Goal: Information Seeking & Learning: Learn about a topic

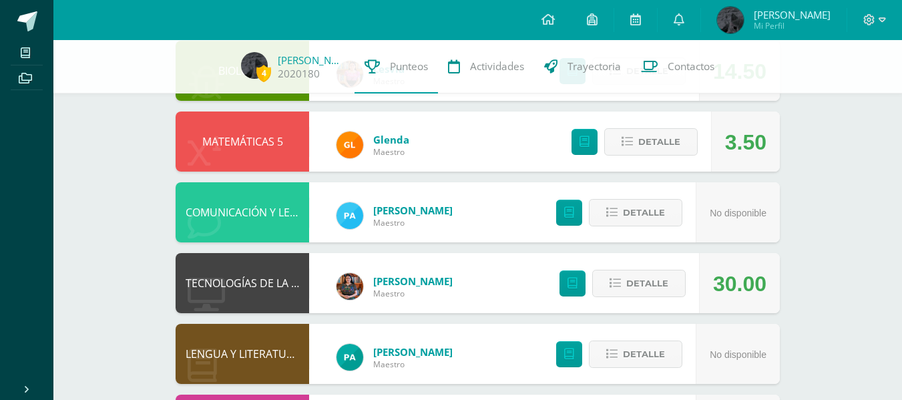
scroll to position [463, 0]
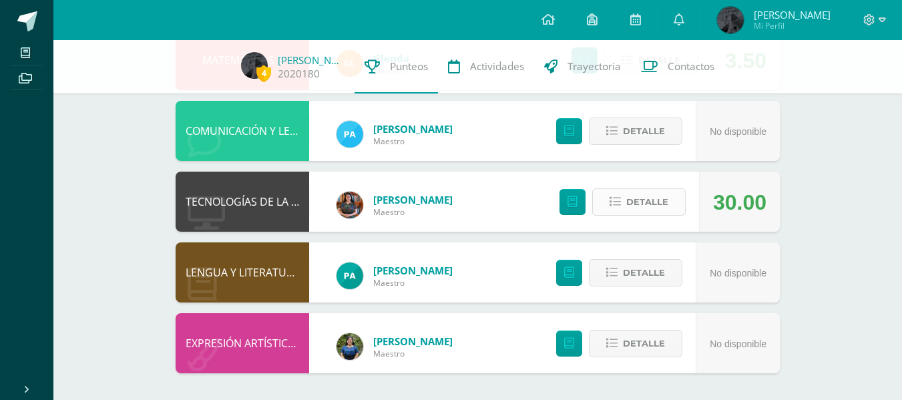
click at [631, 200] on span "Detalle" at bounding box center [647, 202] width 42 height 25
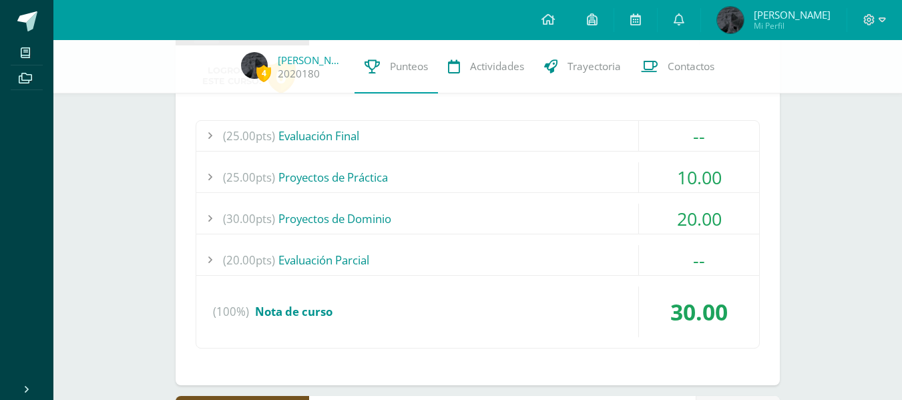
scroll to position [653, 0]
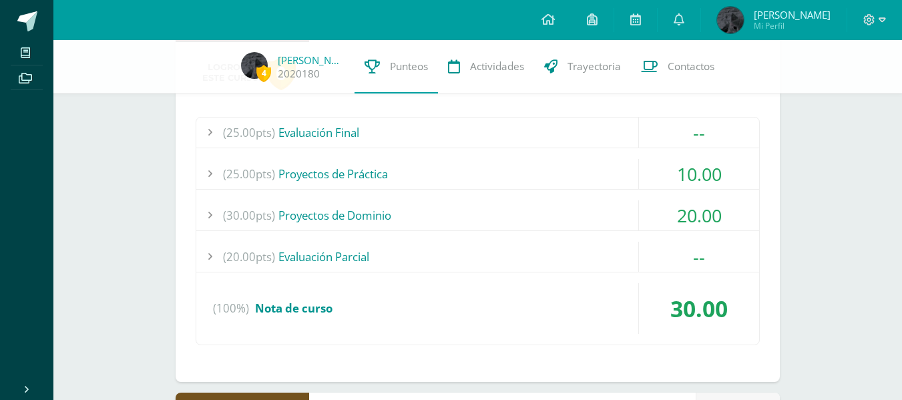
click at [357, 172] on div "(25.00pts) Proyectos de Práctica" at bounding box center [477, 174] width 563 height 30
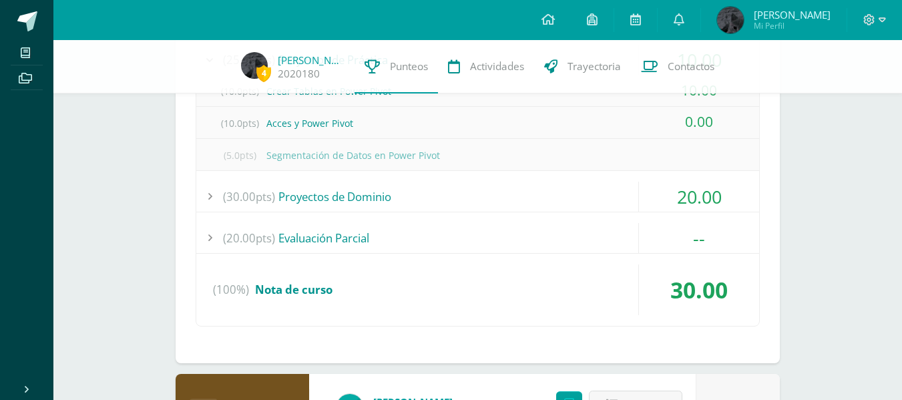
scroll to position [769, 0]
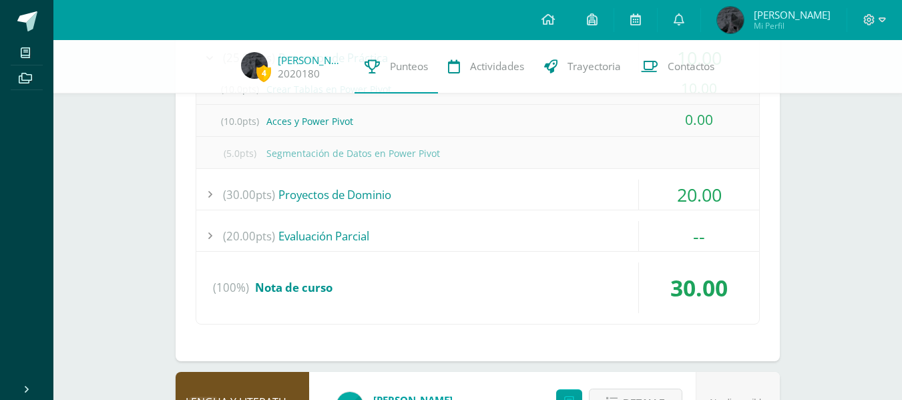
click at [367, 190] on div "(30.00pts) Proyectos de Dominio" at bounding box center [477, 195] width 563 height 30
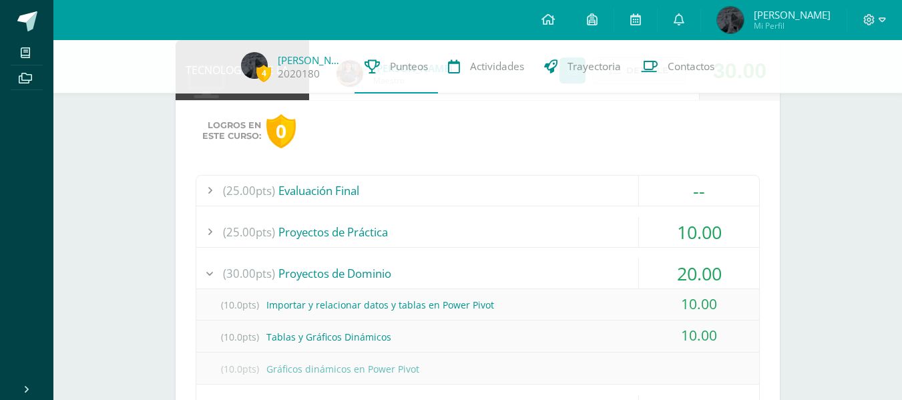
scroll to position [642, 0]
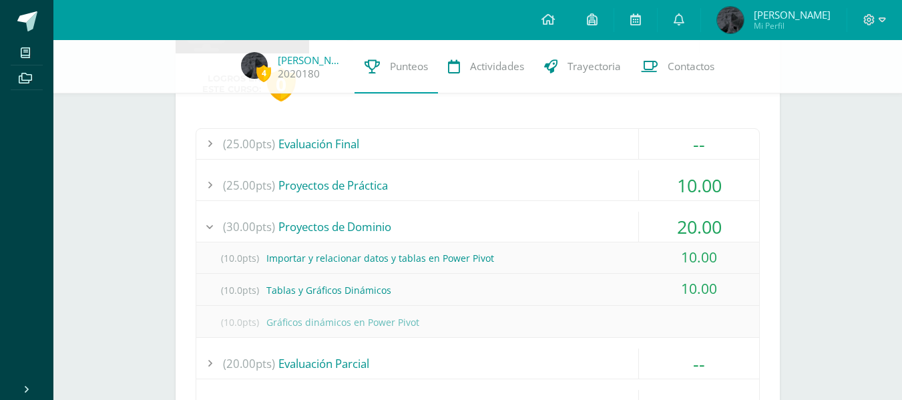
click at [370, 182] on div "(25.00pts) Proyectos de Práctica" at bounding box center [477, 185] width 563 height 30
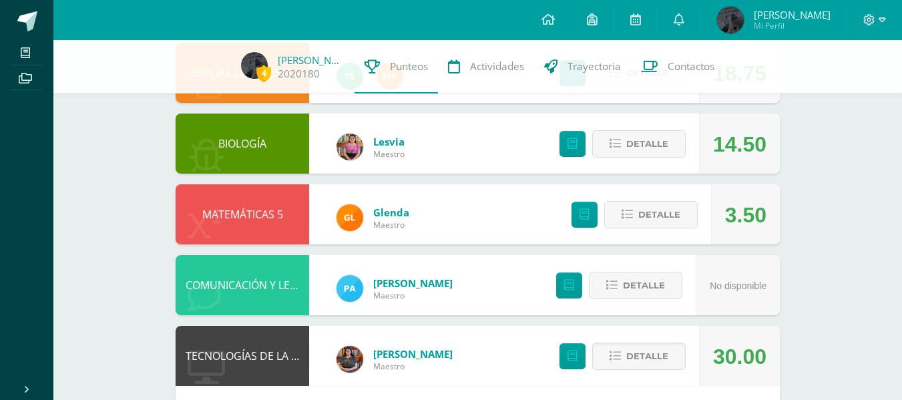
scroll to position [0, 0]
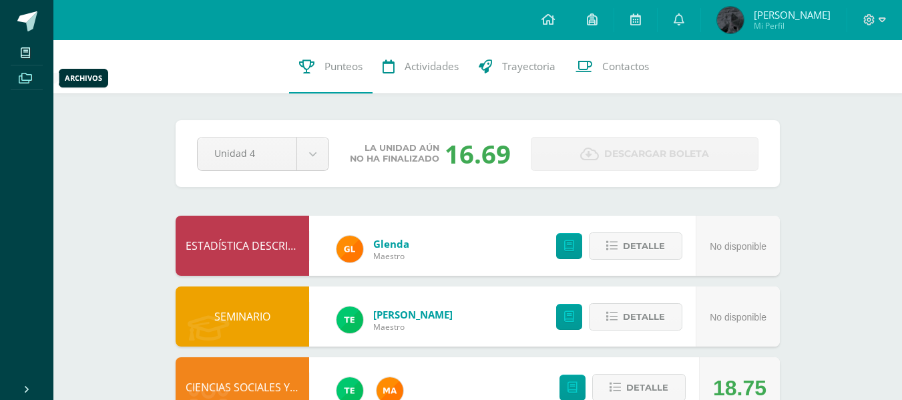
click at [27, 77] on icon at bounding box center [25, 78] width 13 height 11
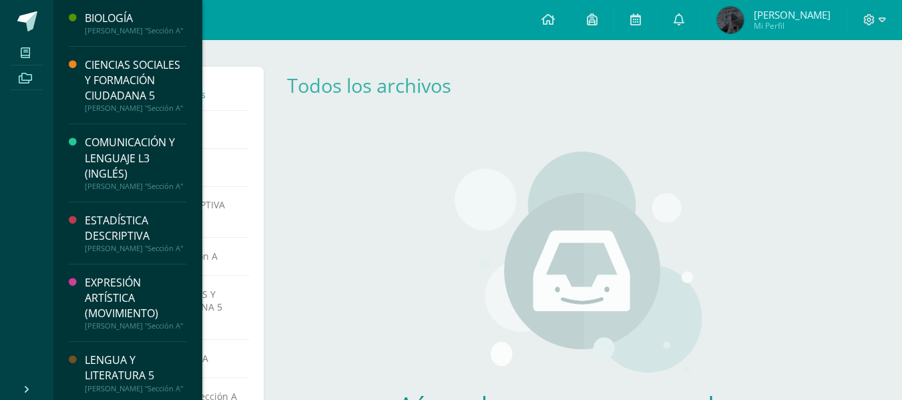
click at [19, 55] on span at bounding box center [26, 52] width 30 height 18
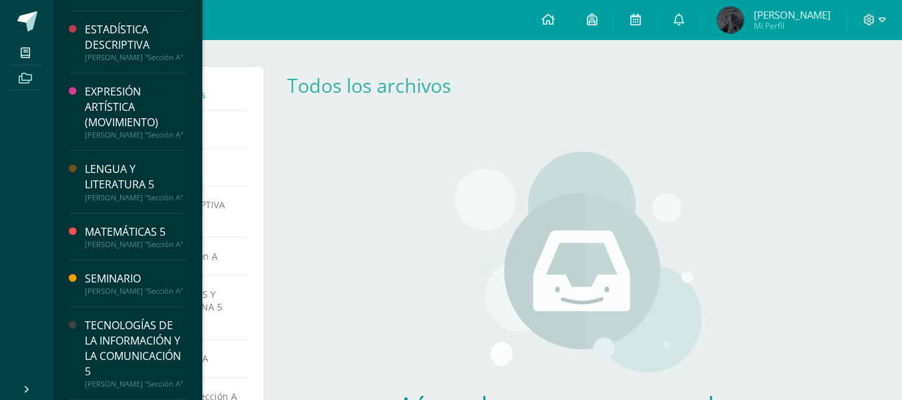
scroll to position [264, 0]
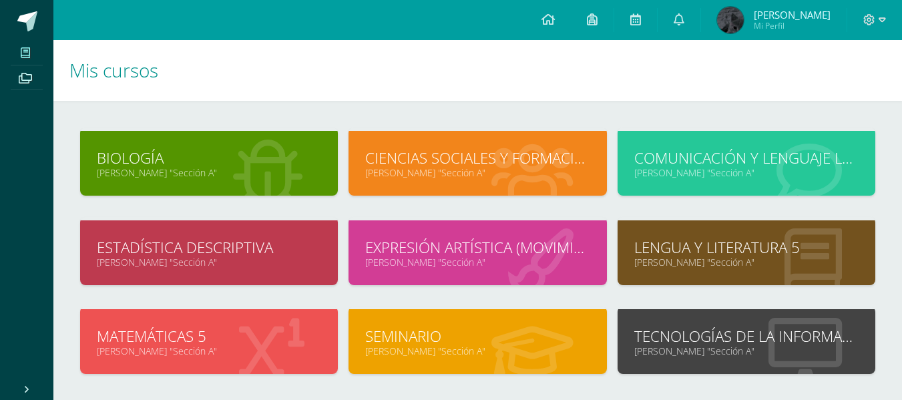
scroll to position [84, 0]
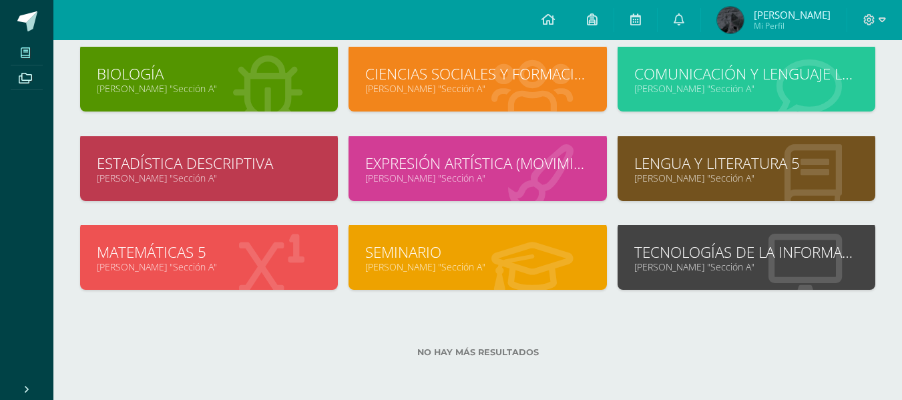
click at [694, 276] on div "TECNOLOGÍAS DE LA INFORMACIÓN Y LA COMUNICACIÓN 5 [PERSON_NAME] "Sección A"" at bounding box center [747, 257] width 258 height 65
click at [646, 258] on link "TECNOLOGÍAS DE LA INFORMACIÓN Y LA COMUNICACIÓN 5" at bounding box center [746, 252] width 224 height 21
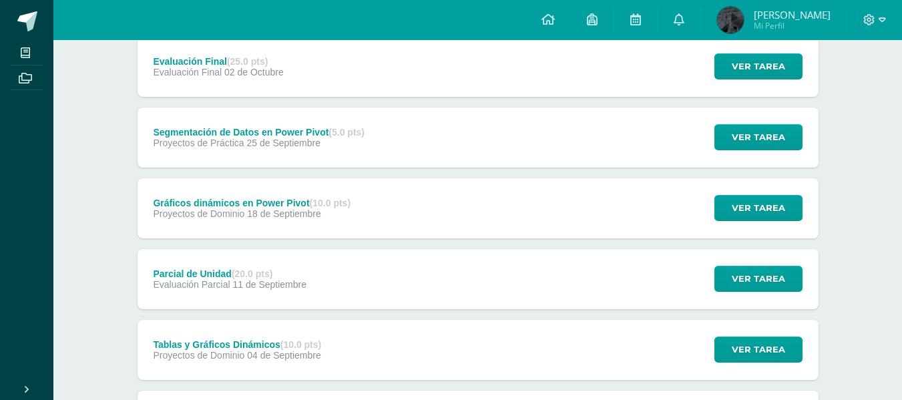
scroll to position [190, 0]
